Goal: Task Accomplishment & Management: Use online tool/utility

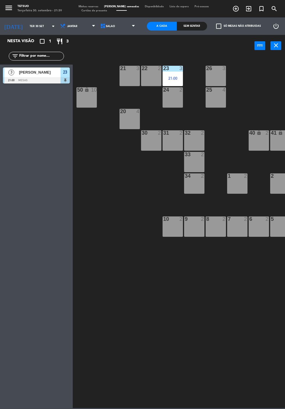
click at [0, 160] on div "Nesta visão crop_square 1 restaurant 3 filter_list 3 [PERSON_NAME] 21:00 MESAS …" at bounding box center [36, 222] width 73 height 374
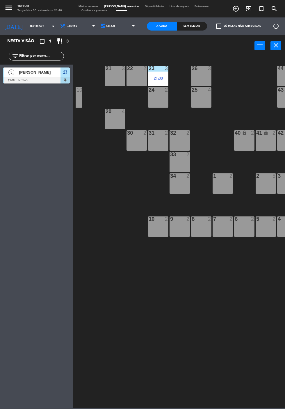
scroll to position [0, 31]
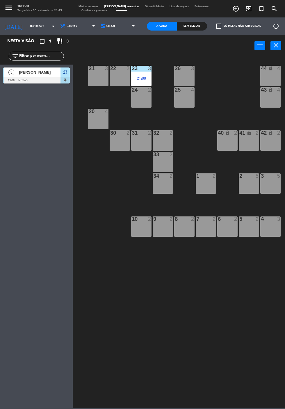
click at [0, 153] on div "Nesta visão crop_square 1 restaurant 3 filter_list 3 [PERSON_NAME] 21:00 MESAS …" at bounding box center [36, 222] width 73 height 374
click at [0, 180] on div "Nesta visão crop_square 1 restaurant 3 filter_list 3 [PERSON_NAME] 21:00 MESAS …" at bounding box center [36, 222] width 73 height 374
click at [250, 8] on icon "exit_to_app" at bounding box center [248, 8] width 7 height 7
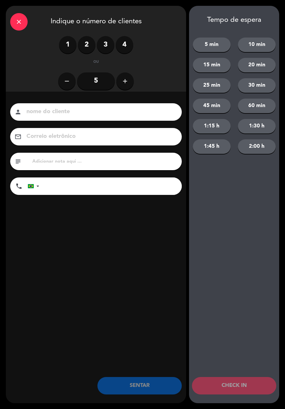
click at [98, 114] on input at bounding box center [100, 112] width 149 height 10
click at [77, 115] on input at bounding box center [100, 112] width 149 height 10
type input "H"
click at [116, 111] on input at bounding box center [100, 112] width 149 height 10
click at [83, 47] on label "2" at bounding box center [86, 44] width 17 height 17
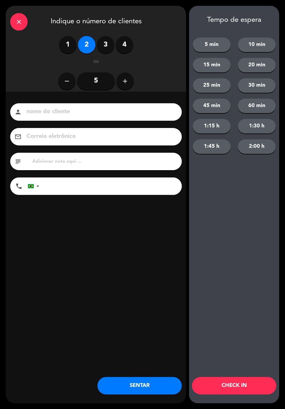
click at [98, 116] on input at bounding box center [100, 112] width 149 height 10
click at [111, 232] on div "close Indique o número de clientes 1 2 3 4 ou remove 5 add nome do cliente pers…" at bounding box center [96, 205] width 181 height 398
click at [82, 163] on input "text" at bounding box center [105, 162] width 146 height 8
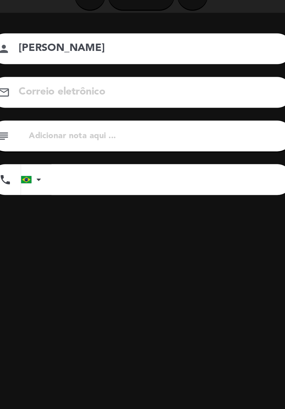
click at [45, 113] on input "[PERSON_NAME]" at bounding box center [100, 112] width 149 height 10
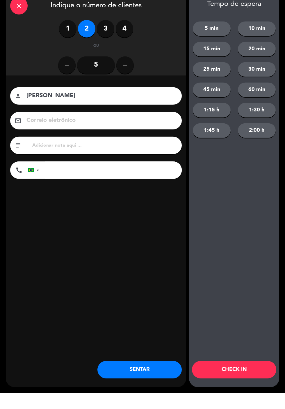
click at [96, 116] on input "[PERSON_NAME]" at bounding box center [100, 112] width 149 height 10
click at [116, 110] on input "[PERSON_NAME]" at bounding box center [100, 112] width 149 height 10
click at [104, 111] on input "Kamilla" at bounding box center [100, 112] width 149 height 10
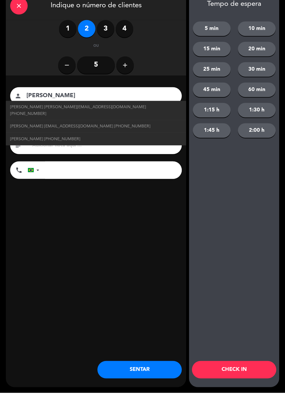
click at [124, 139] on span "[PERSON_NAME] [EMAIL_ADDRESS][DOMAIN_NAME] [PHONE_NUMBER]" at bounding box center [80, 142] width 140 height 7
type input "[PERSON_NAME]"
type input "[EMAIL_ADDRESS][DOMAIN_NAME]"
type input "[PHONE_NUMBER]"
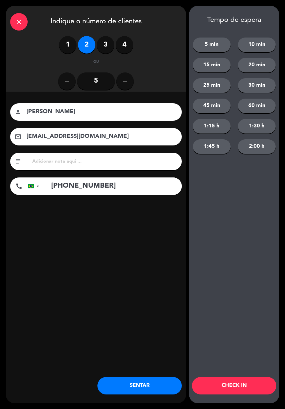
click at [146, 388] on button "SENTAR" at bounding box center [140, 385] width 84 height 17
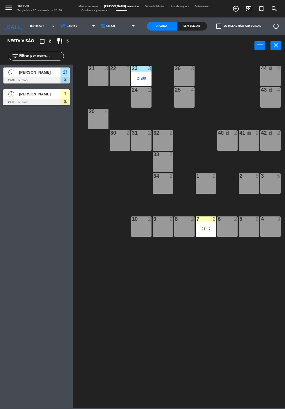
click at [43, 77] on div "[PERSON_NAME]" at bounding box center [39, 73] width 42 height 10
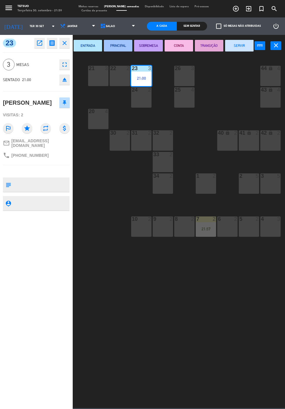
click at [242, 50] on button "SERVIR" at bounding box center [239, 46] width 29 height 12
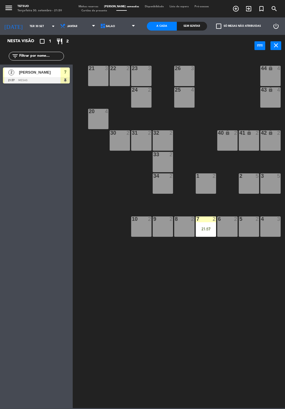
click at [142, 7] on span "Disponibilidade" at bounding box center [154, 6] width 25 height 3
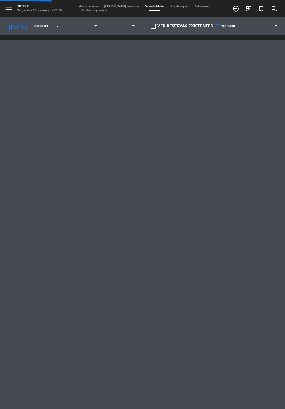
click at [91, 10] on span "Cartões de presente" at bounding box center [94, 10] width 31 height 3
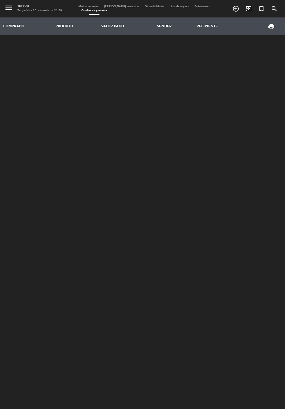
click at [91, 7] on span "Minhas reservas" at bounding box center [89, 6] width 26 height 3
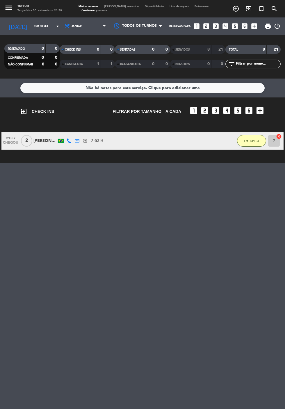
click at [189, 49] on span "SERVIDOS" at bounding box center [183, 49] width 15 height 3
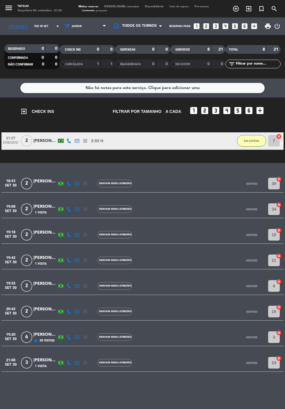
click at [140, 52] on div "SENTADAS" at bounding box center [129, 49] width 27 height 7
click at [93, 51] on div "0" at bounding box center [94, 49] width 12 height 7
